Goal: Task Accomplishment & Management: Manage account settings

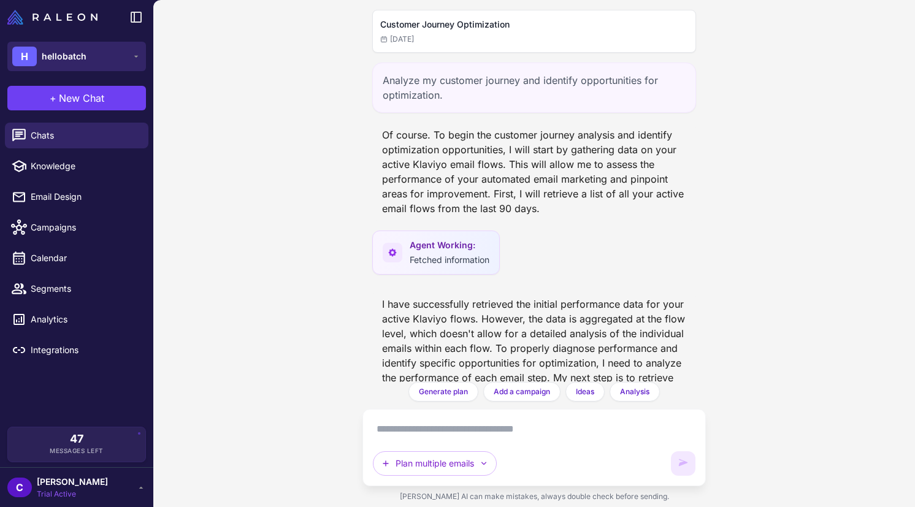
scroll to position [4788, 0]
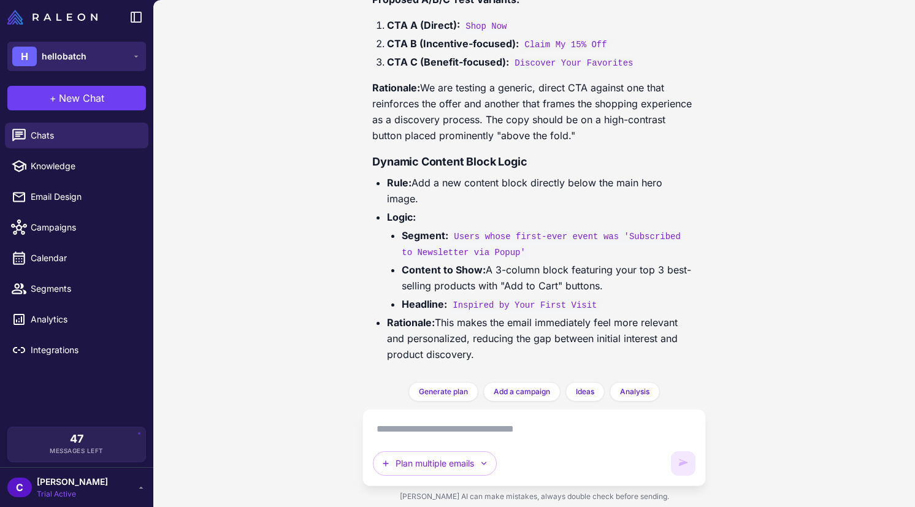
click at [102, 47] on button "H hellobatch" at bounding box center [76, 56] width 139 height 29
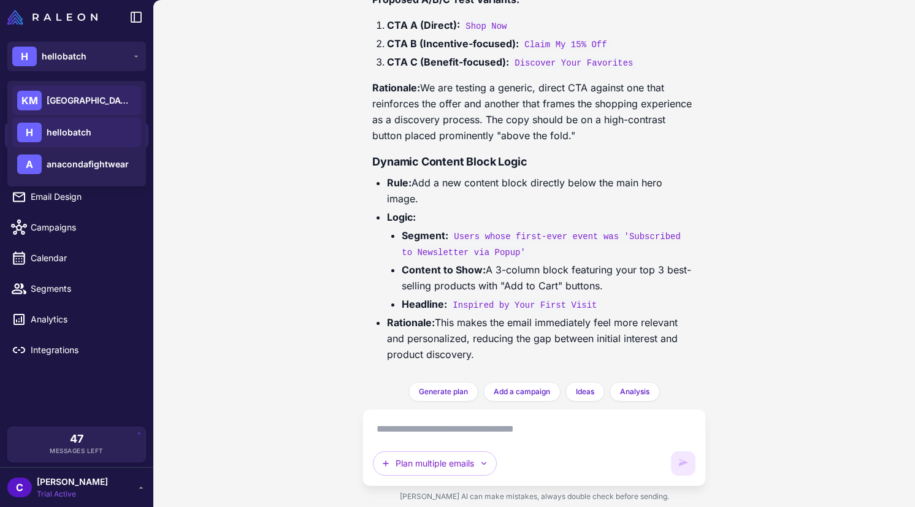
click at [107, 101] on span "[GEOGRAPHIC_DATA]" at bounding box center [90, 100] width 86 height 13
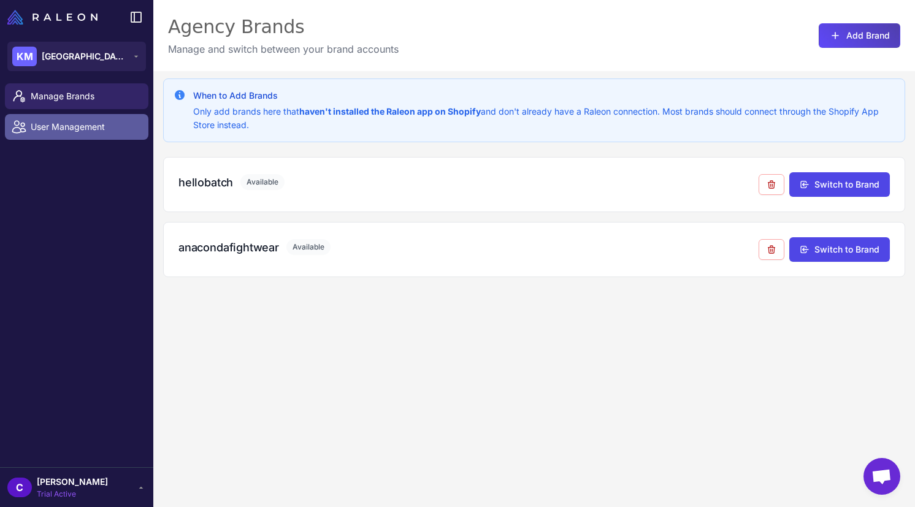
click at [72, 132] on span "User Management" at bounding box center [85, 126] width 108 height 13
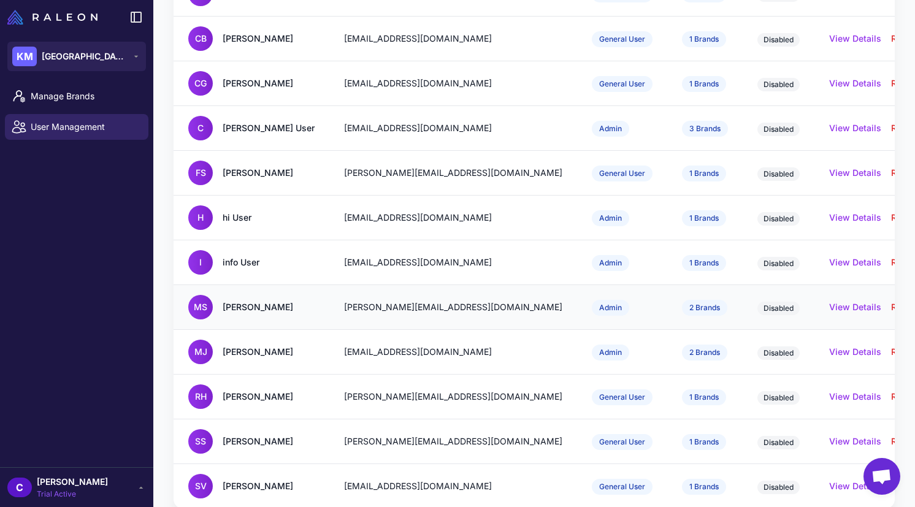
scroll to position [244, 0]
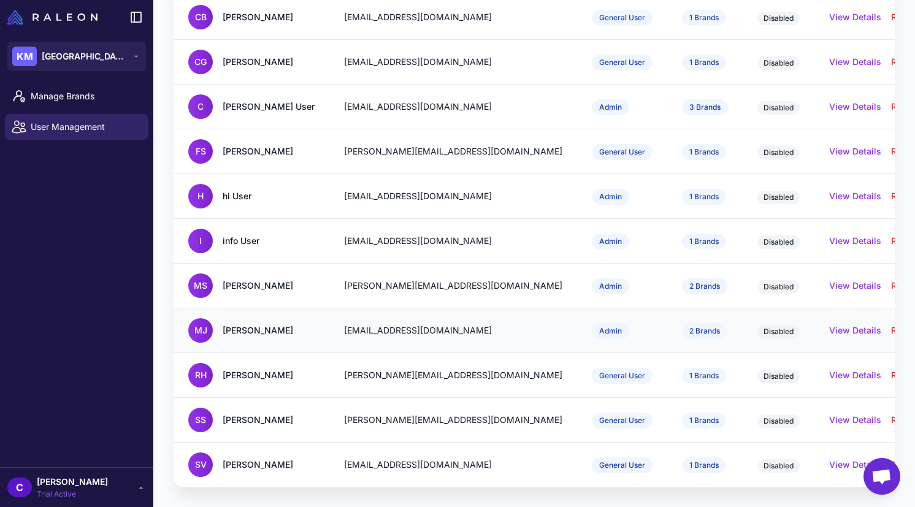
click at [757, 335] on span "Disabled" at bounding box center [778, 331] width 42 height 13
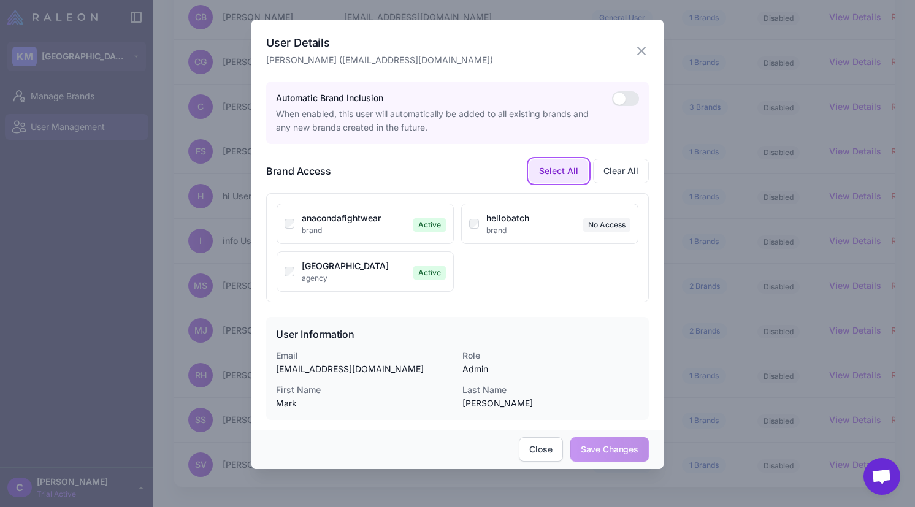
click at [549, 173] on button "Select All" at bounding box center [558, 170] width 59 height 23
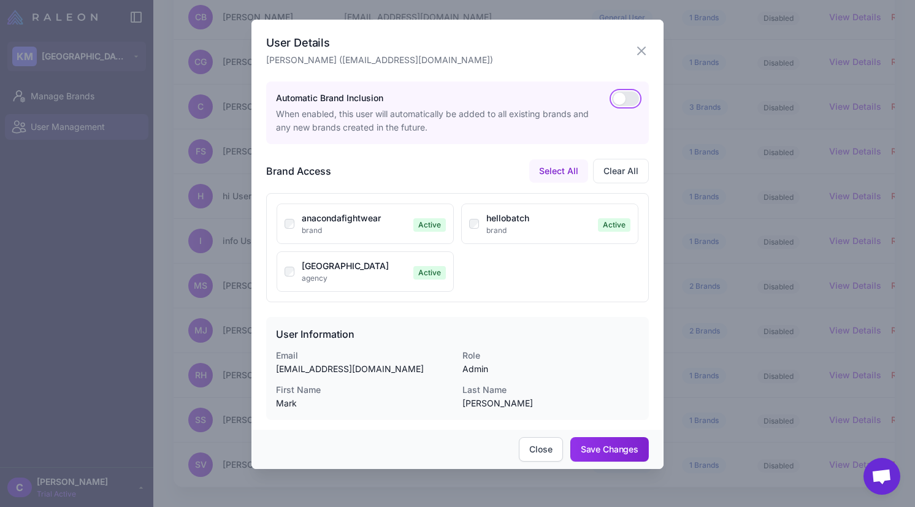
click at [616, 93] on button "button" at bounding box center [625, 98] width 27 height 15
click at [622, 101] on button "button" at bounding box center [625, 98] width 27 height 15
click at [731, 337] on div at bounding box center [457, 253] width 915 height 507
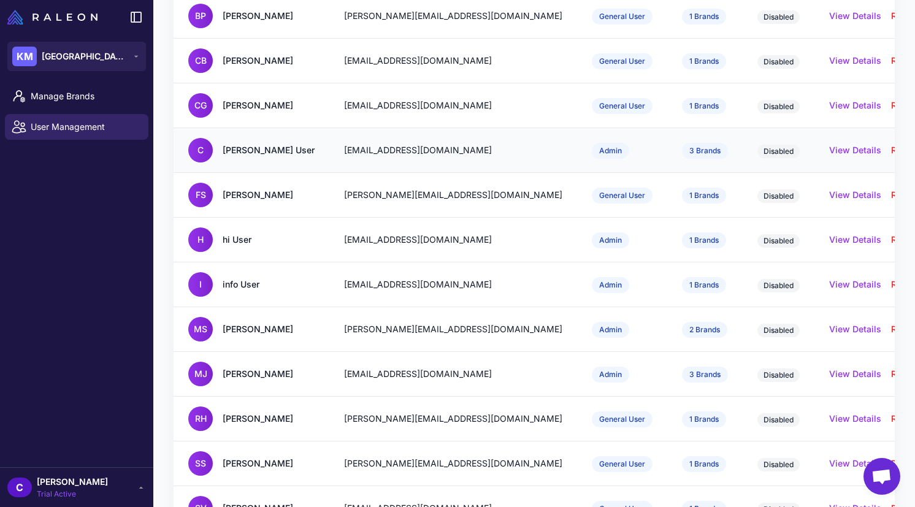
scroll to position [0, 0]
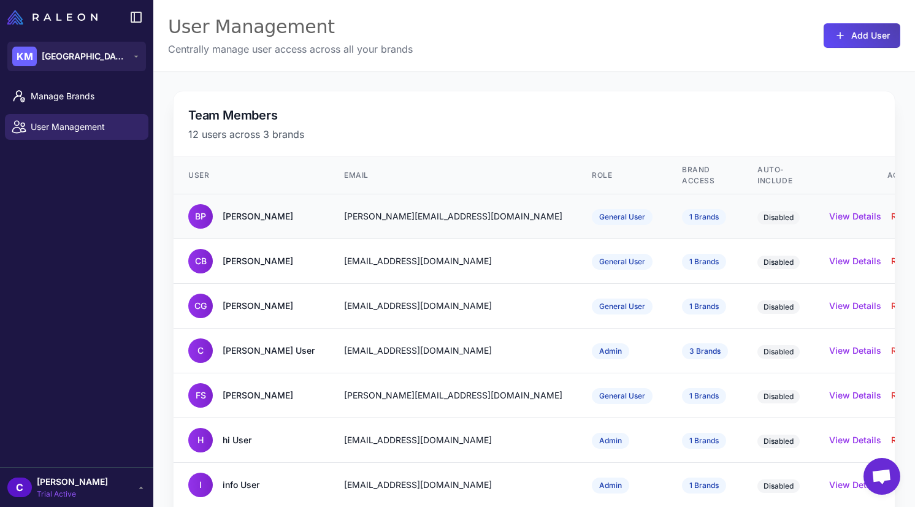
click at [683, 215] on td "1 Brands" at bounding box center [704, 216] width 75 height 45
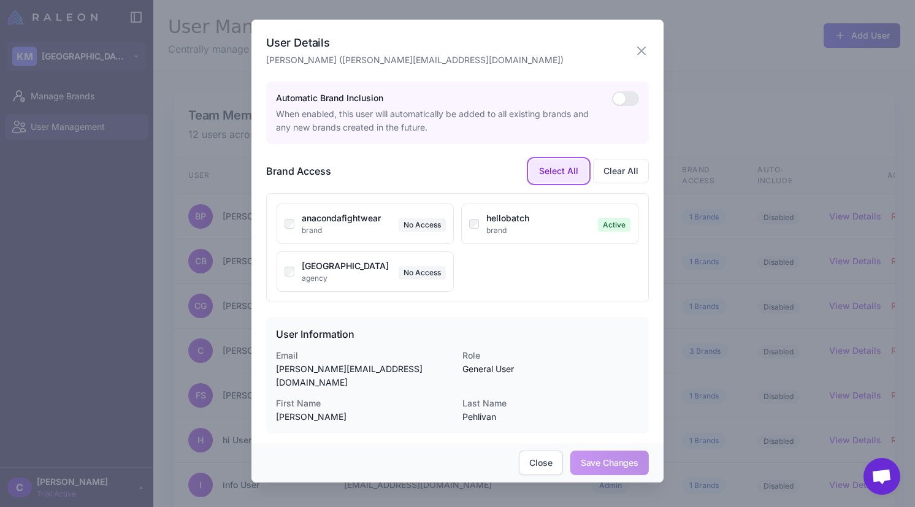
click at [556, 164] on button "Select All" at bounding box center [558, 170] width 59 height 23
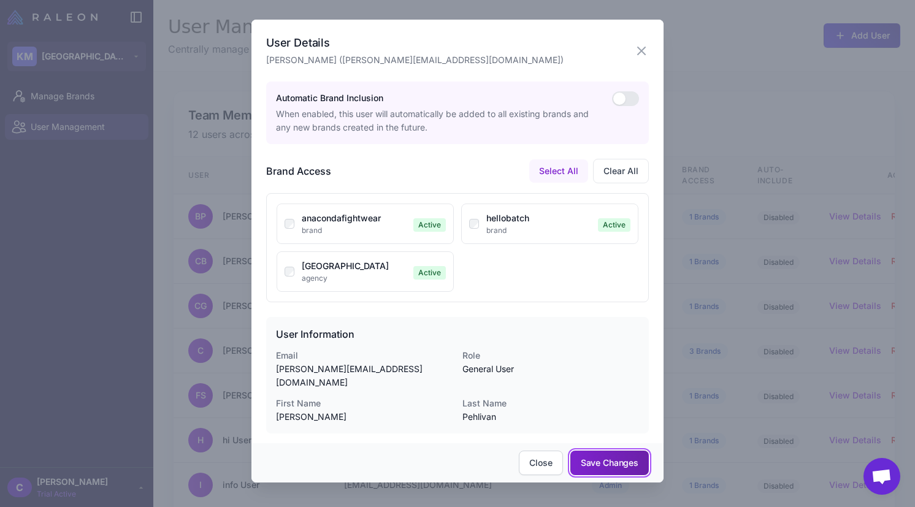
click at [620, 451] on button "Save Changes" at bounding box center [609, 463] width 78 height 25
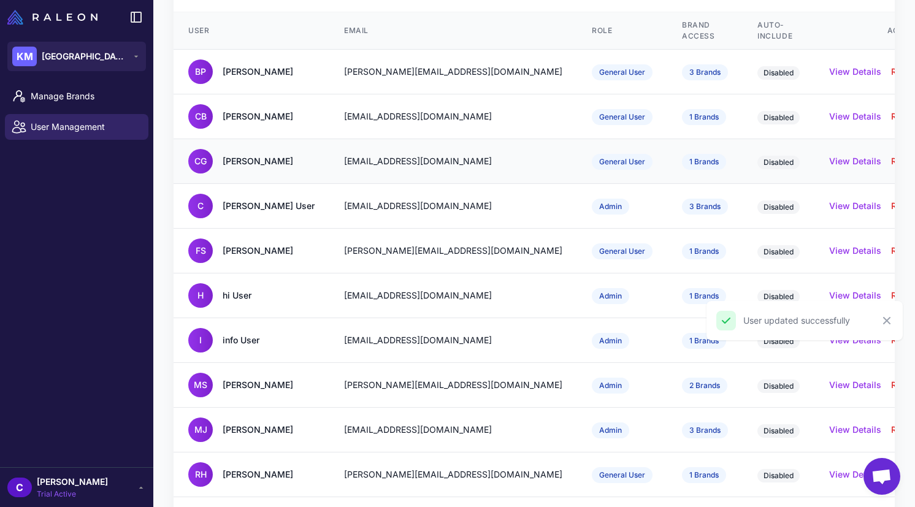
scroll to position [201, 0]
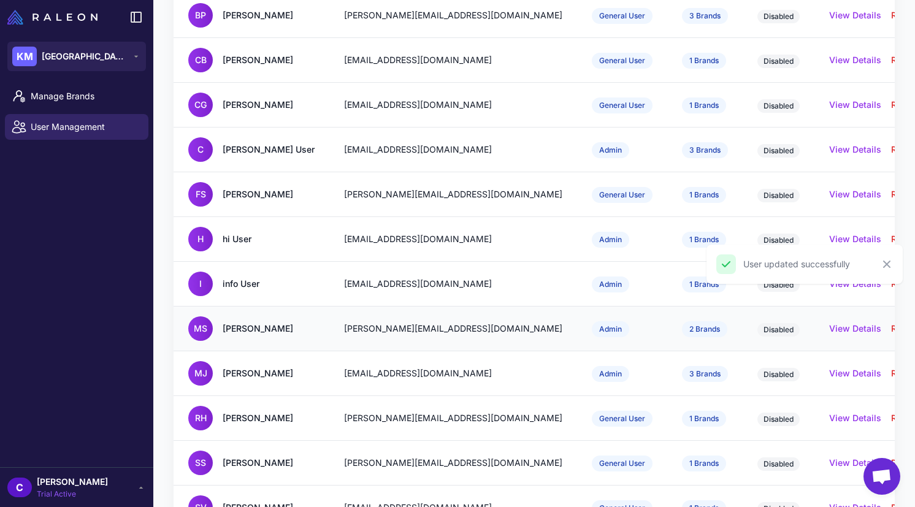
click at [577, 327] on td "Admin" at bounding box center [622, 328] width 90 height 45
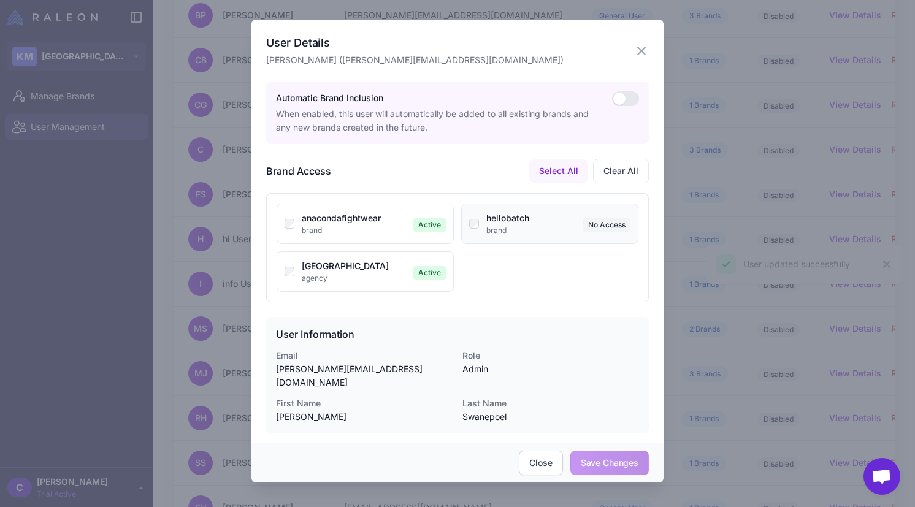
click at [541, 235] on div "brand" at bounding box center [532, 230] width 92 height 11
click at [603, 451] on button "Save Changes" at bounding box center [609, 463] width 78 height 25
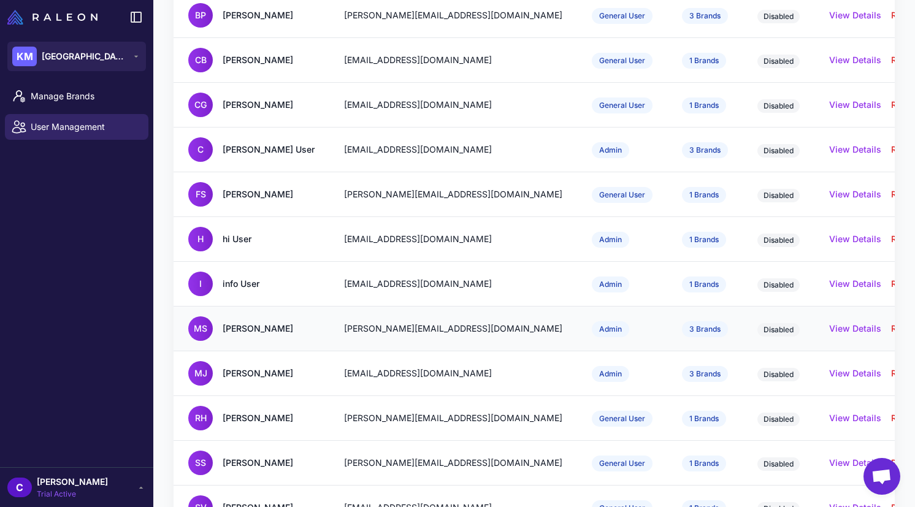
click at [577, 335] on td "Admin" at bounding box center [622, 328] width 90 height 45
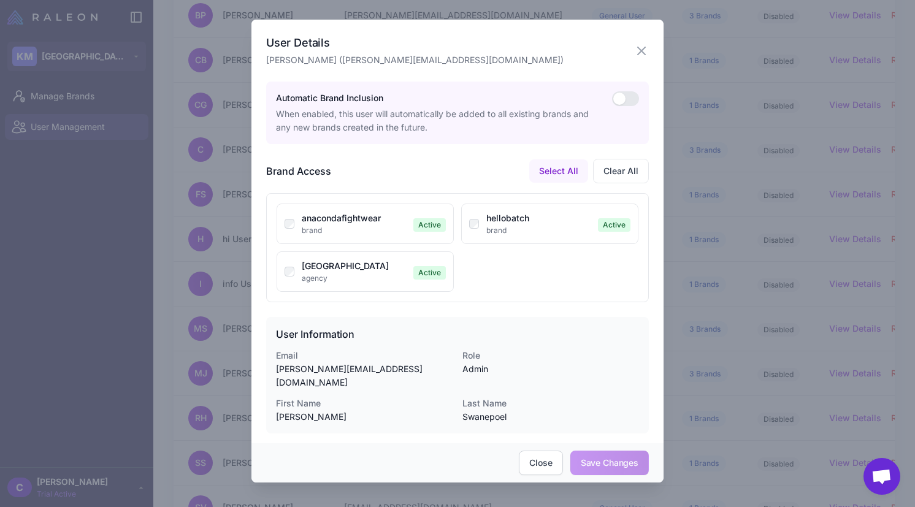
click at [696, 330] on div at bounding box center [457, 253] width 915 height 507
